Goal: Information Seeking & Learning: Learn about a topic

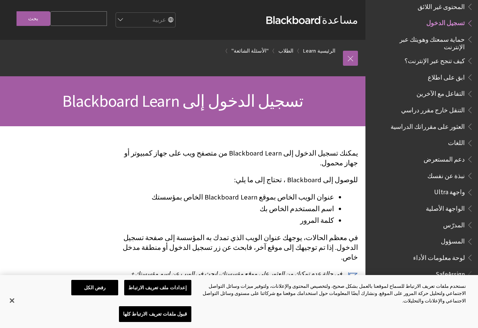
click at [98, 21] on input "Search Query" at bounding box center [78, 18] width 57 height 15
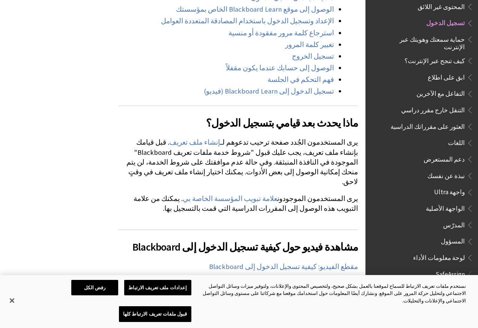
scroll to position [413, 0]
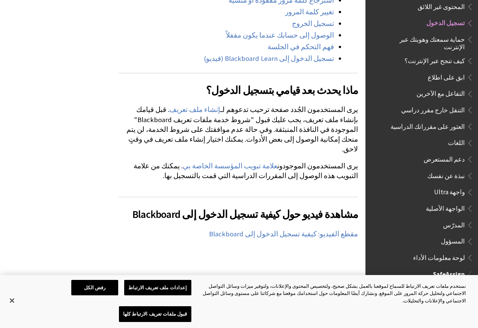
click at [448, 284] on span "الطالب" at bounding box center [424, 290] width 100 height 13
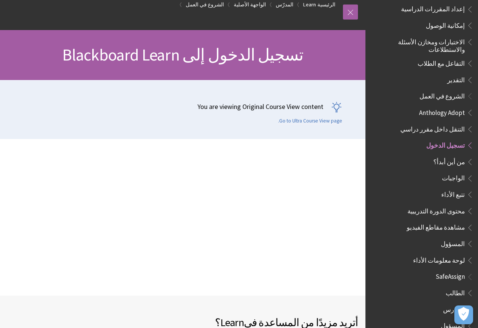
scroll to position [38, 0]
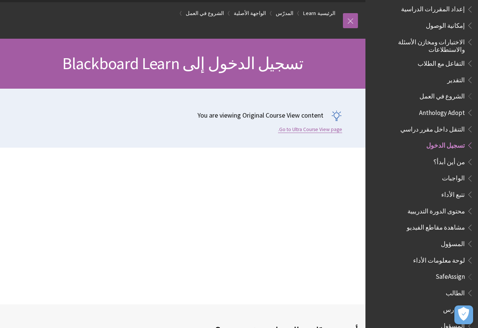
click at [301, 130] on link "Go to Ultra Course View page." at bounding box center [310, 129] width 64 height 7
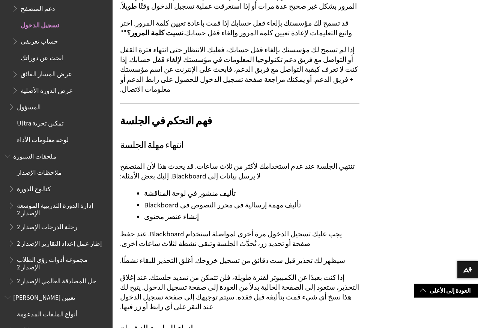
scroll to position [1088, 0]
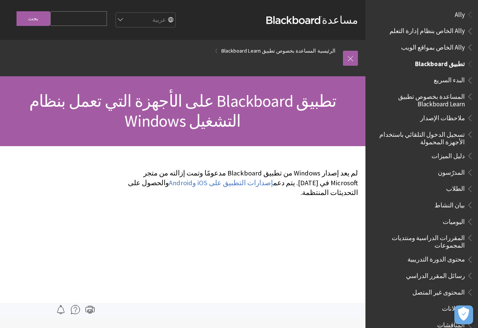
click at [443, 64] on span "تطبيق Blackboard" at bounding box center [440, 62] width 50 height 10
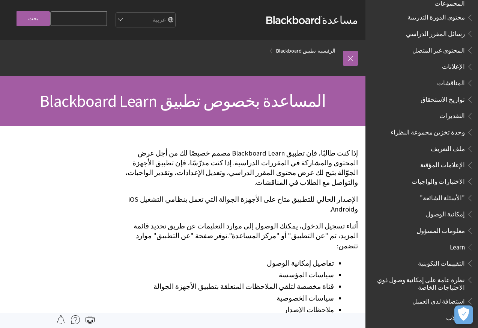
scroll to position [206, 0]
